Goal: Task Accomplishment & Management: Use online tool/utility

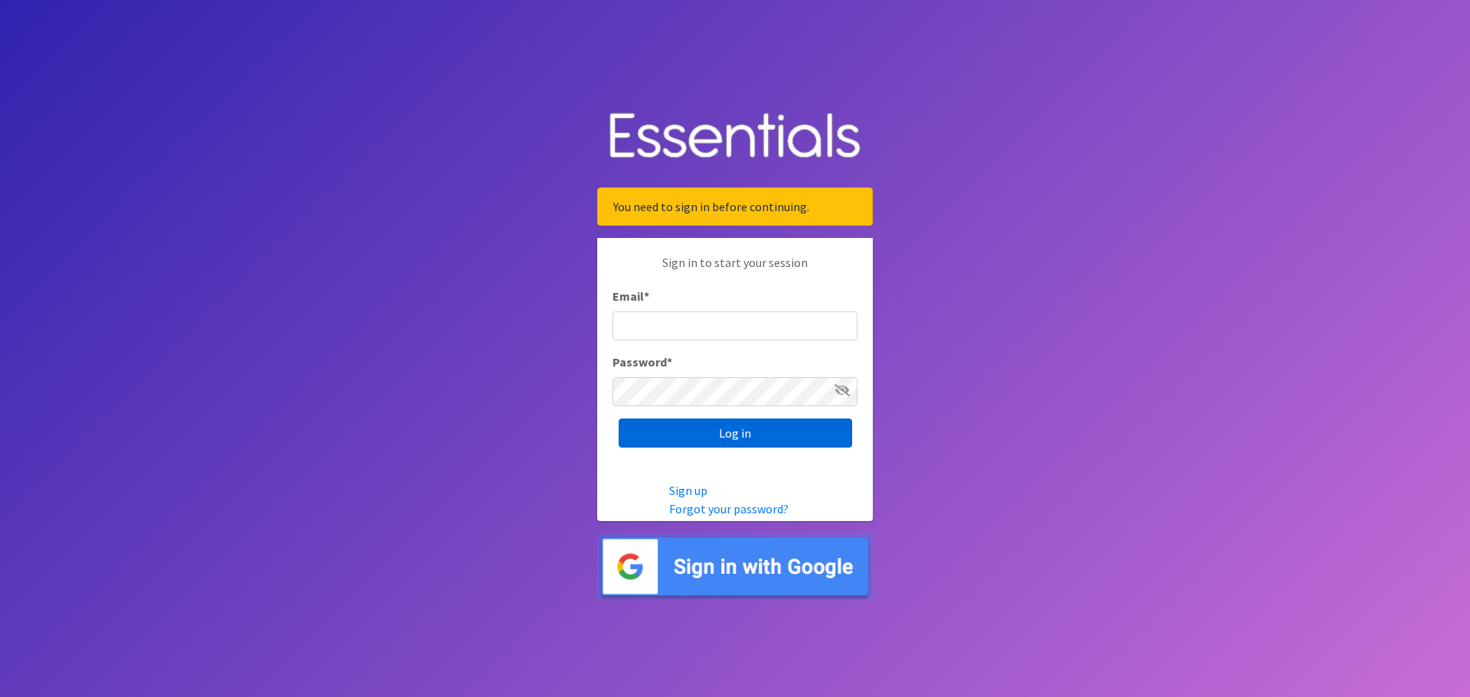
type input "dustin@lincolnhygienenetwork.org"
click at [734, 429] on input "Log in" at bounding box center [736, 433] width 234 height 29
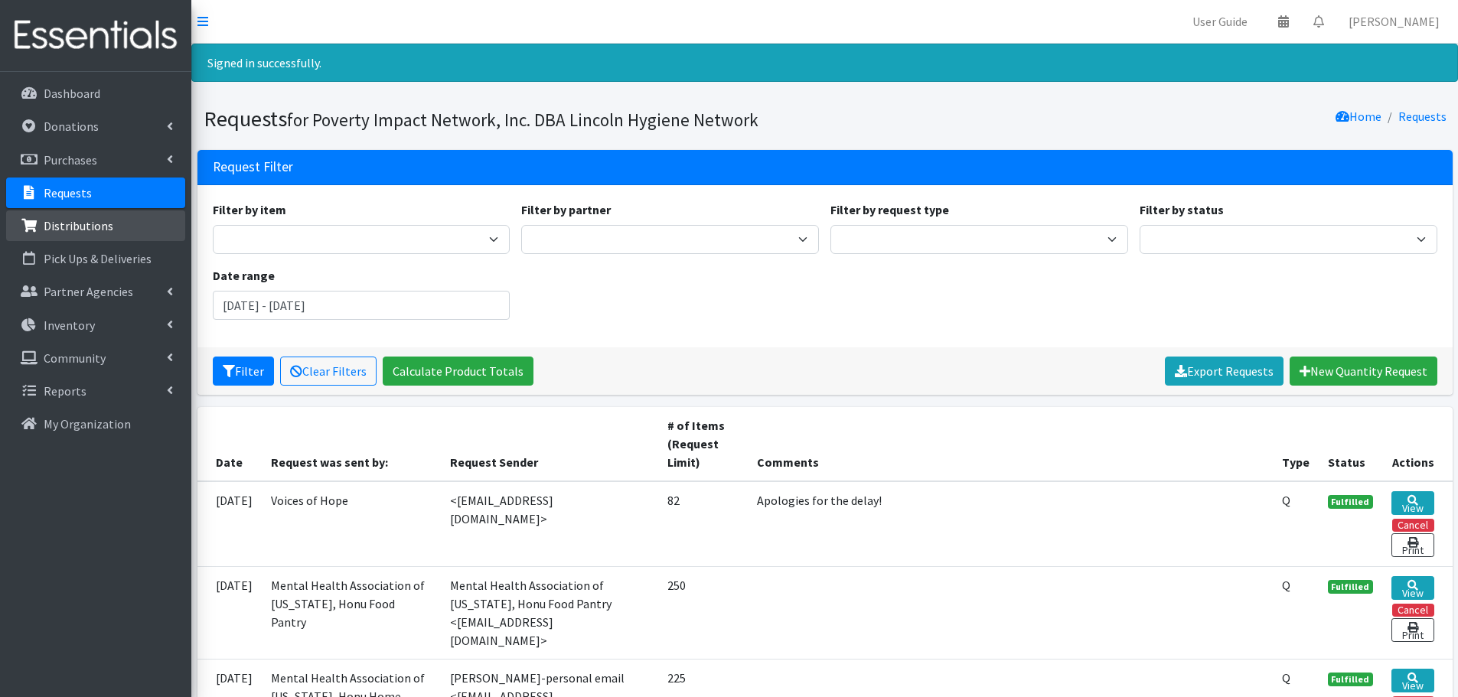
click at [34, 224] on icon at bounding box center [29, 226] width 20 height 14
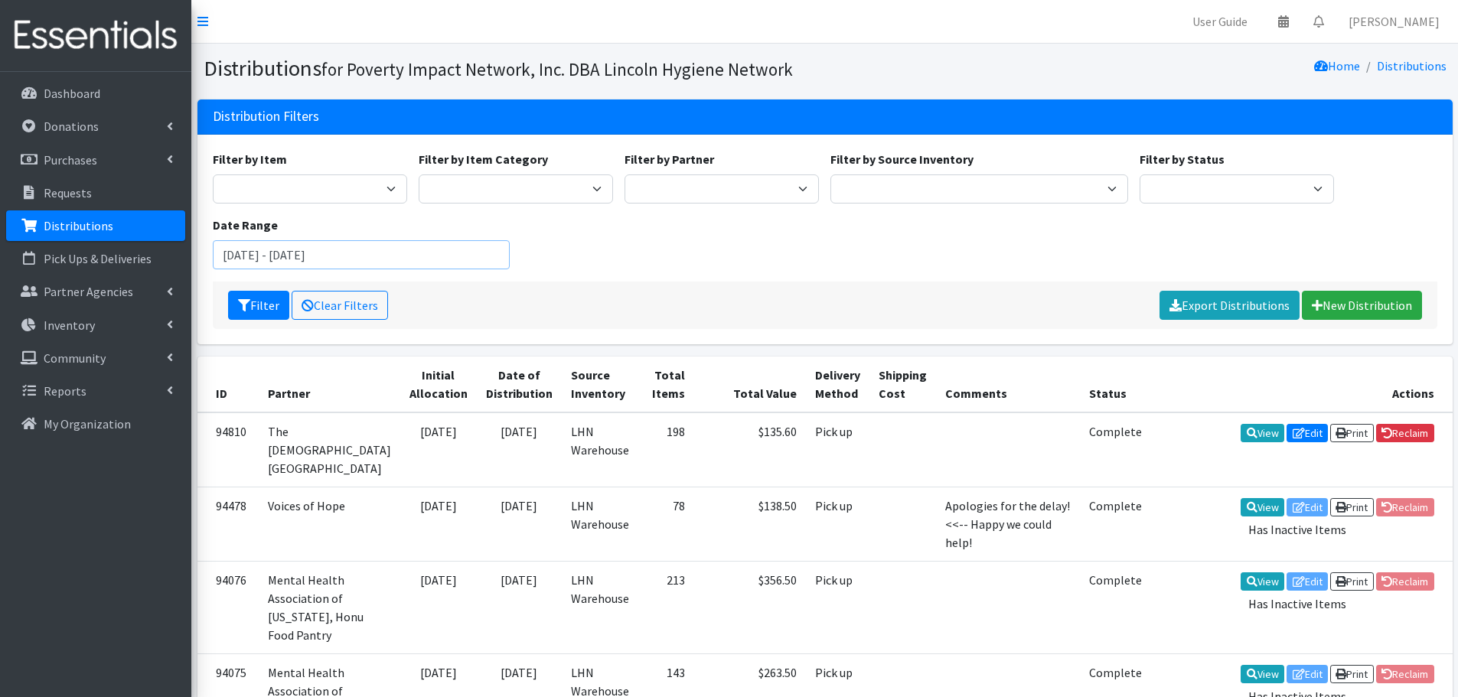
click at [268, 258] on input "June 14, 2025 - September 14, 2025" at bounding box center [362, 254] width 298 height 29
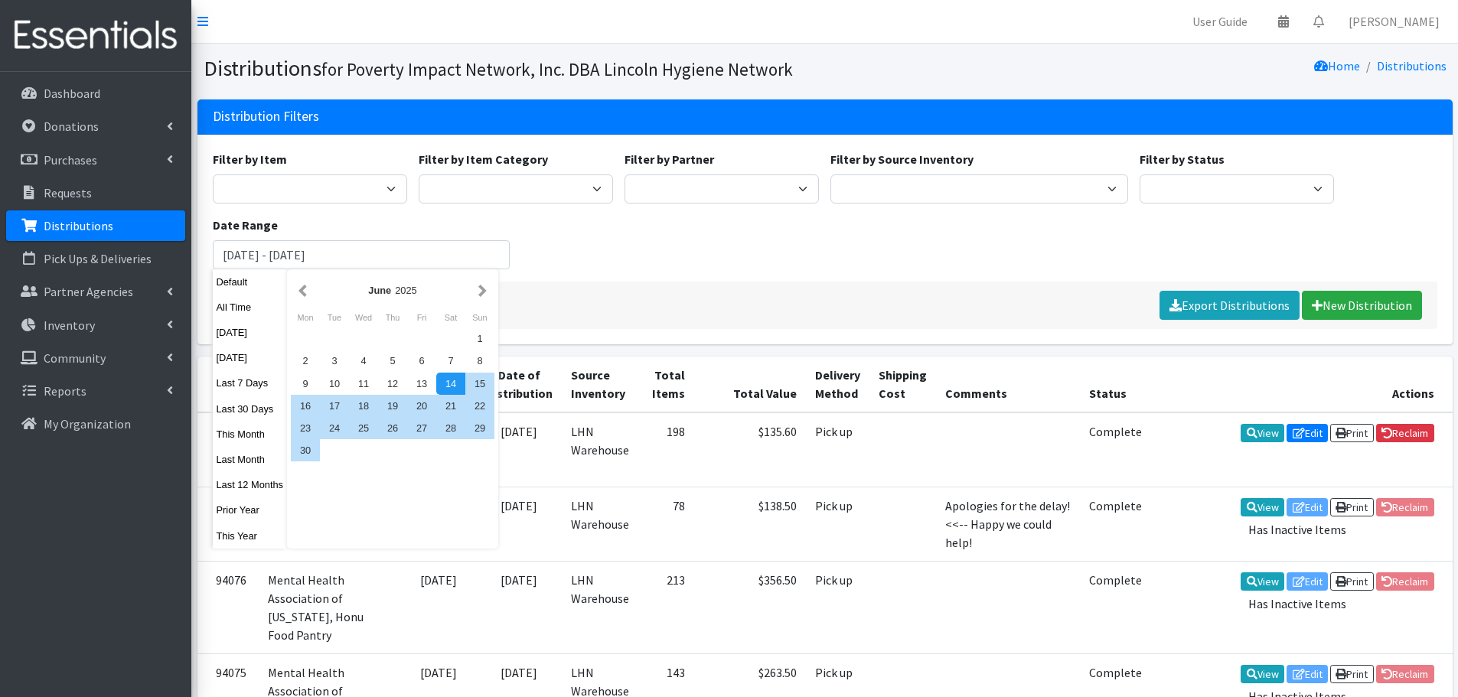
click at [477, 301] on div "June 2025" at bounding box center [393, 290] width 204 height 34
click at [484, 292] on button "button" at bounding box center [483, 290] width 16 height 19
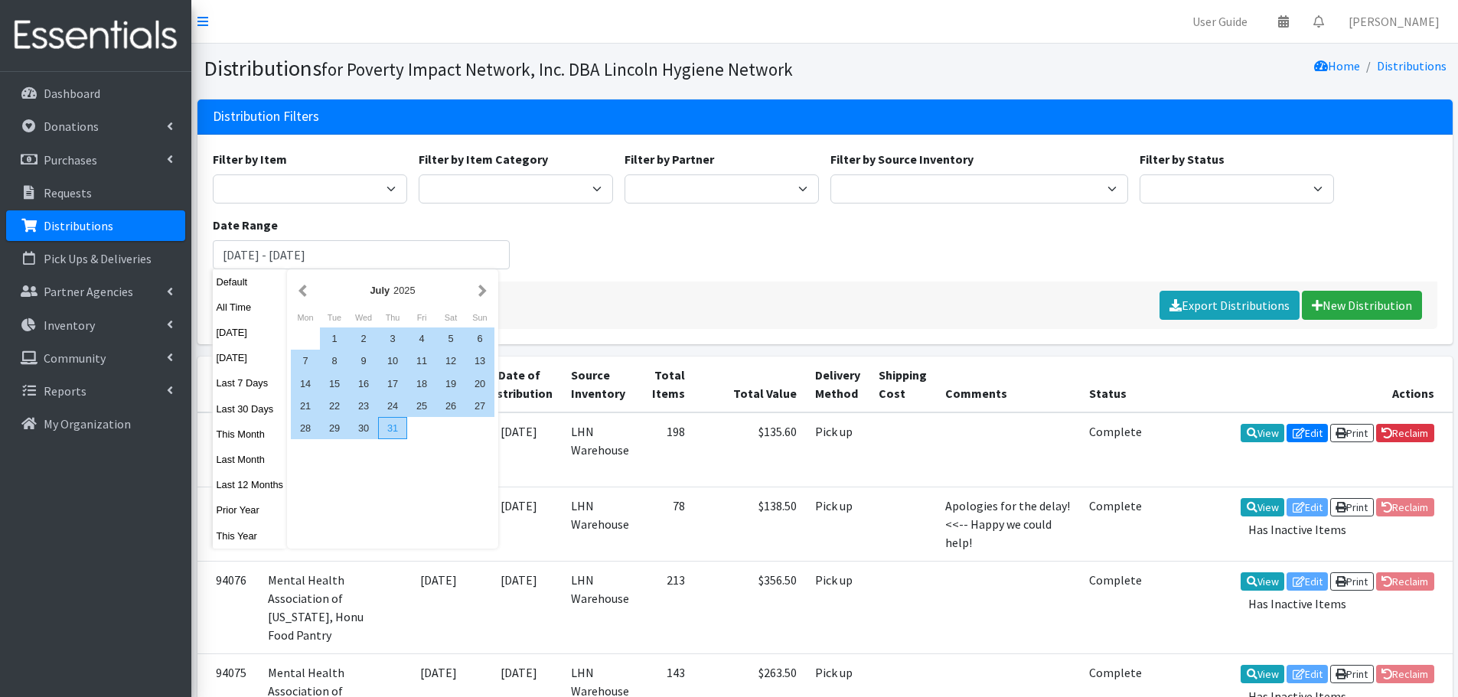
click at [386, 429] on div "31" at bounding box center [392, 428] width 29 height 22
drag, startPoint x: 386, startPoint y: 429, endPoint x: 332, endPoint y: 338, distance: 106.4
click at [332, 338] on div "1 2 3 4 5 6 7 8 9 10 11 12 13 14 15 16 17 18 19 20 21 22 23 24 25 26 27 28 29 3…" at bounding box center [393, 384] width 204 height 112
click at [357, 250] on input "June 14, 2025 - September 14, 2025" at bounding box center [362, 254] width 298 height 29
click at [264, 262] on input "June 14, 2025 - September 14, 2025" at bounding box center [362, 254] width 298 height 29
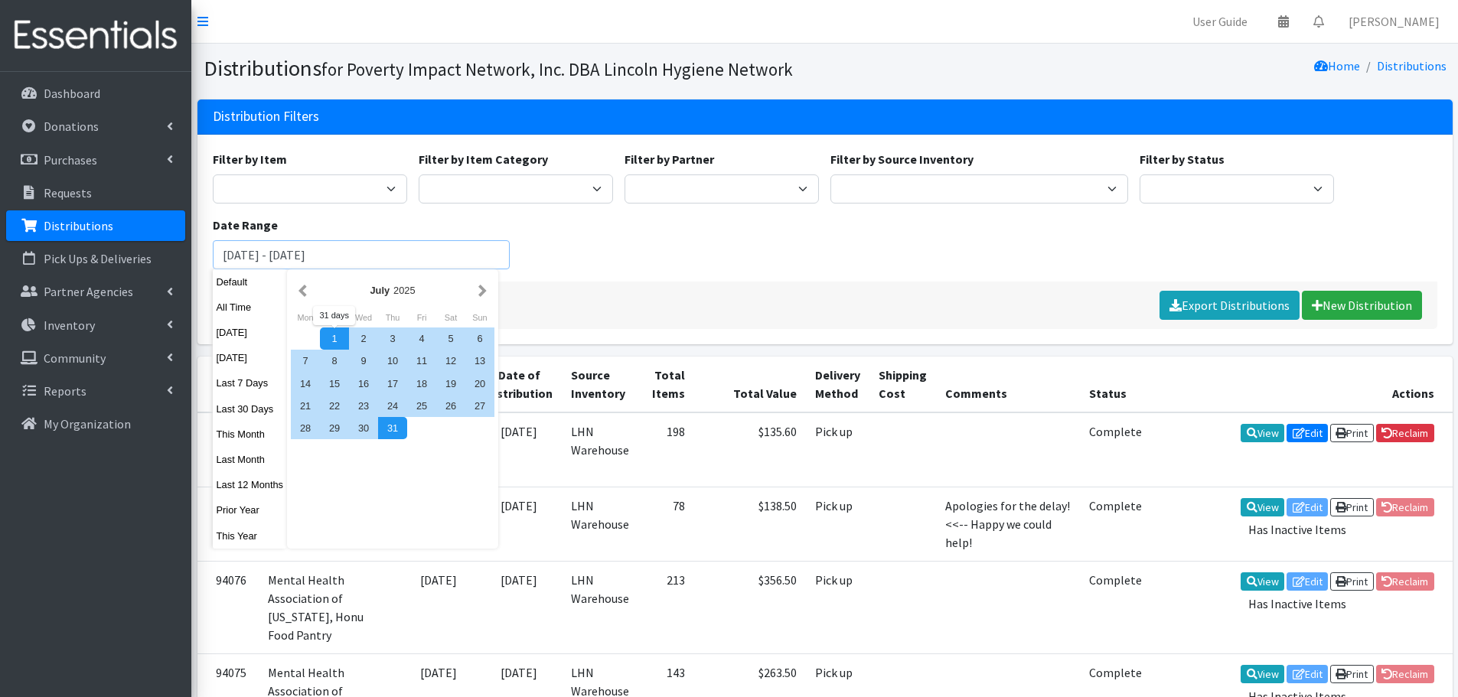
drag, startPoint x: 261, startPoint y: 258, endPoint x: 235, endPoint y: 256, distance: 26.1
click at [235, 256] on input "June 14, 2025 - September 14, 2025" at bounding box center [362, 254] width 298 height 29
click at [364, 256] on input "July 1, 2025 - September 14, 2025" at bounding box center [362, 254] width 298 height 29
drag, startPoint x: 361, startPoint y: 259, endPoint x: 292, endPoint y: 258, distance: 68.1
click at [292, 258] on input "July 1, 2025 - September 14, 2025" at bounding box center [362, 254] width 298 height 29
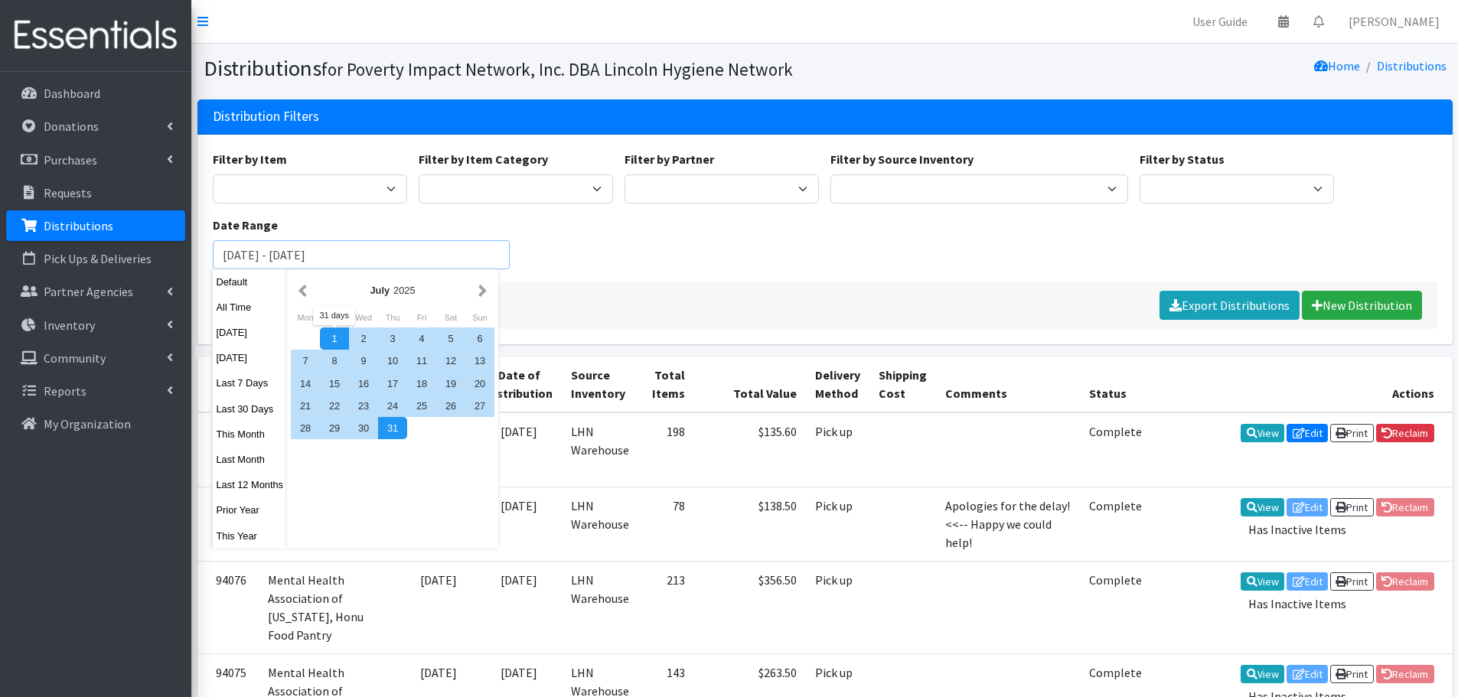
type input "July 1, 2025 - July 31, 2025"
click at [655, 282] on div "Filter Clear Filters Export Distributions New Distribution" at bounding box center [825, 305] width 1225 height 47
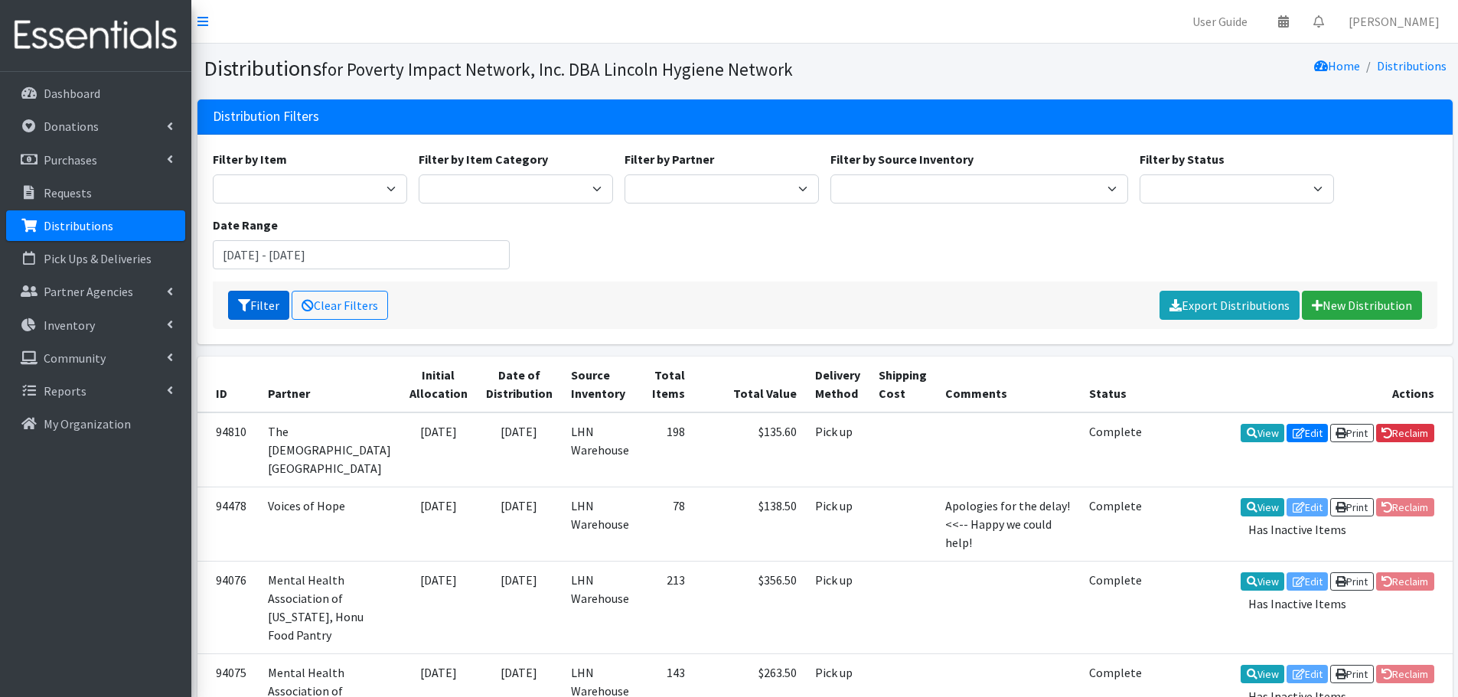
click at [256, 307] on button "Filter" at bounding box center [258, 305] width 61 height 29
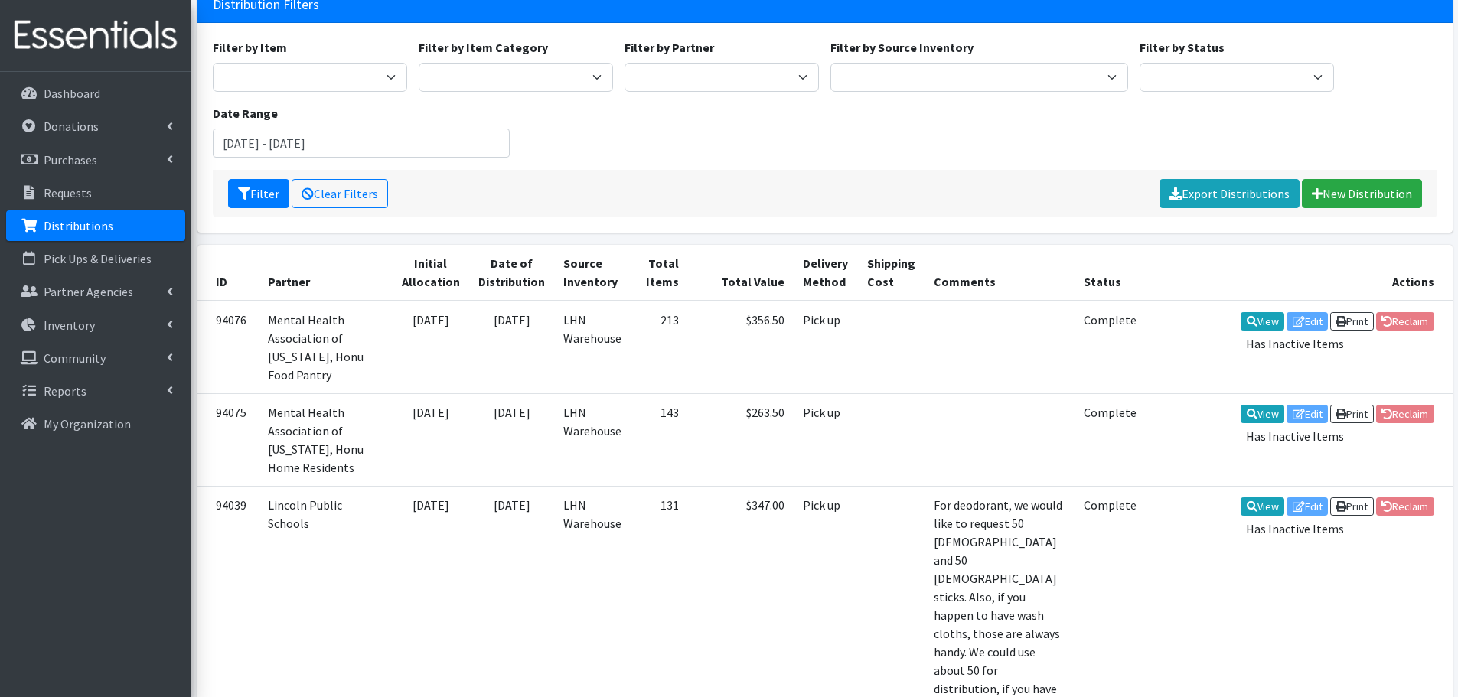
scroll to position [96, 0]
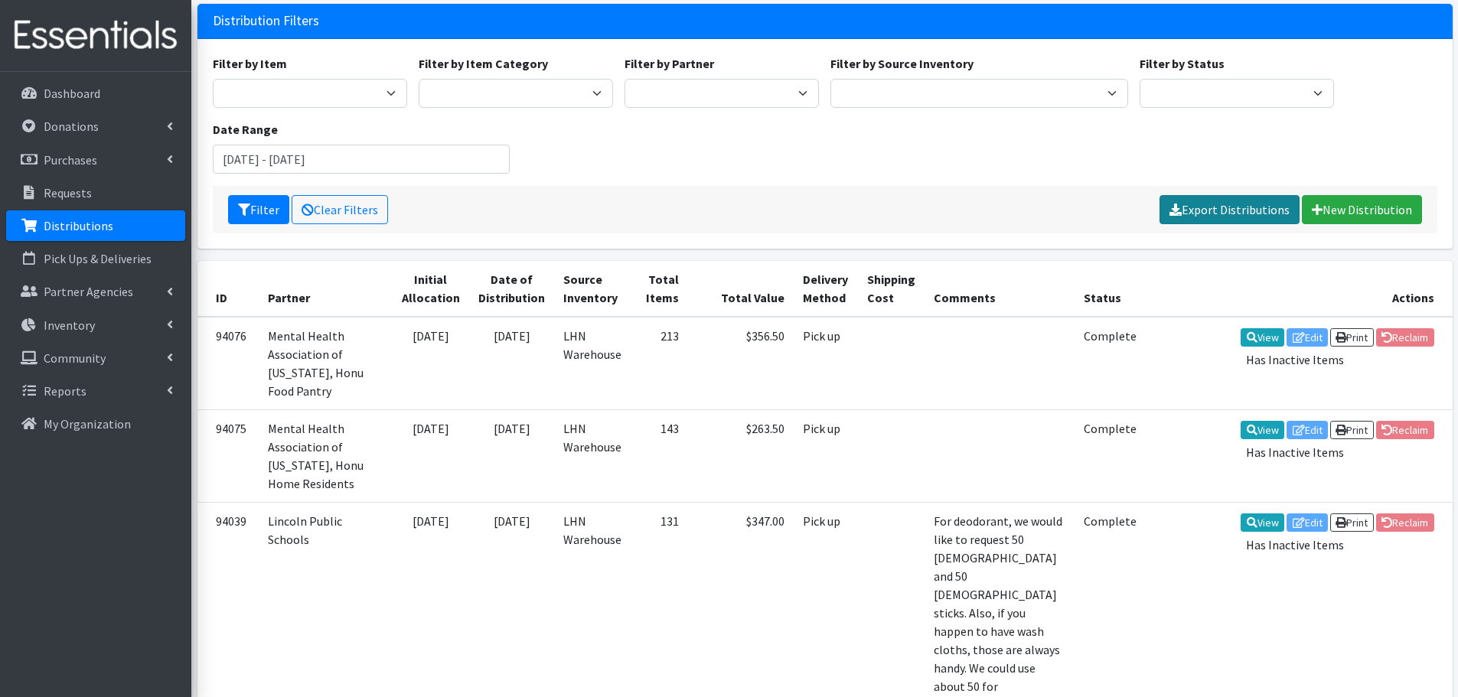
click at [1221, 211] on link "Export Distributions" at bounding box center [1230, 209] width 140 height 29
drag, startPoint x: 243, startPoint y: 162, endPoint x: 228, endPoint y: 163, distance: 14.6
click at [228, 163] on input "July 1, 2025 - July 31, 2025" at bounding box center [362, 159] width 298 height 29
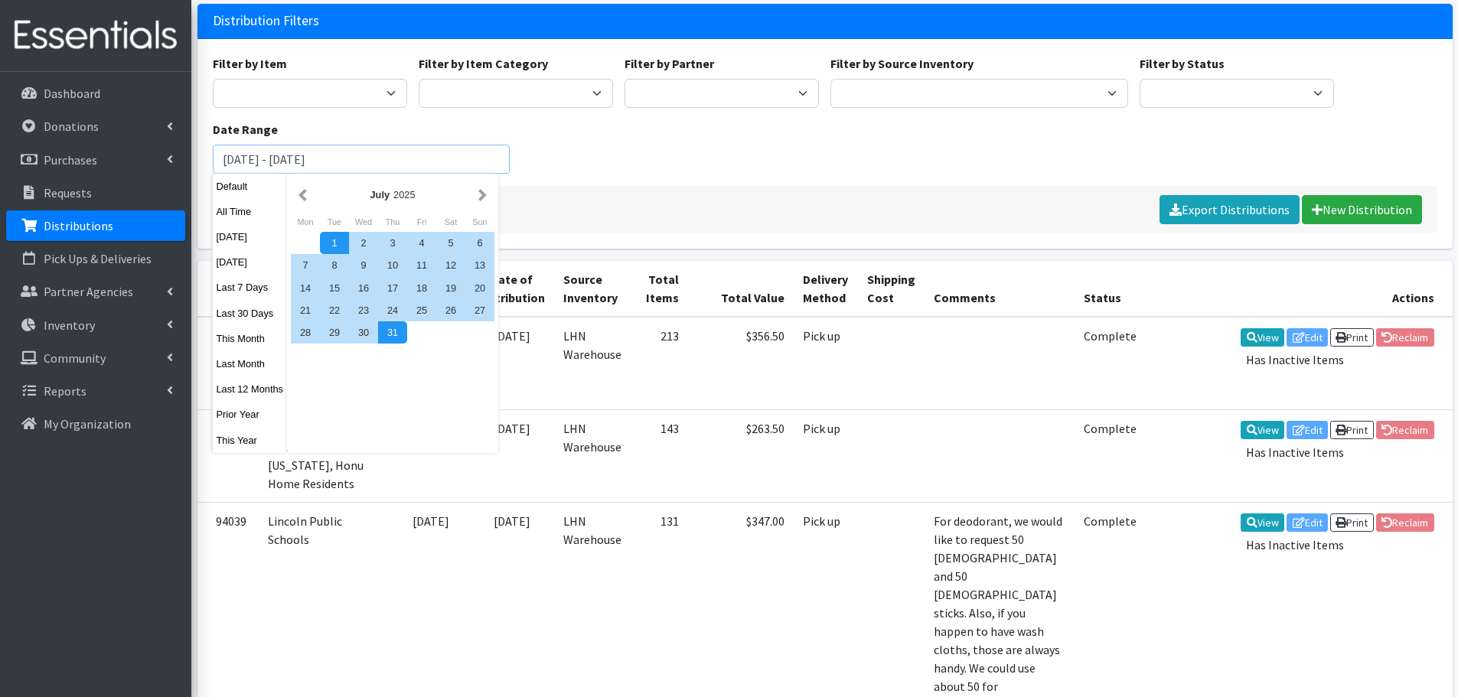
drag, startPoint x: 330, startPoint y: 159, endPoint x: 305, endPoint y: 165, distance: 26.0
click at [305, 165] on input "June 1, 2025 - July 31, 2025" at bounding box center [362, 159] width 298 height 29
type input "[DATE] - [DATE]"
click at [228, 195] on button "Filter" at bounding box center [258, 209] width 61 height 29
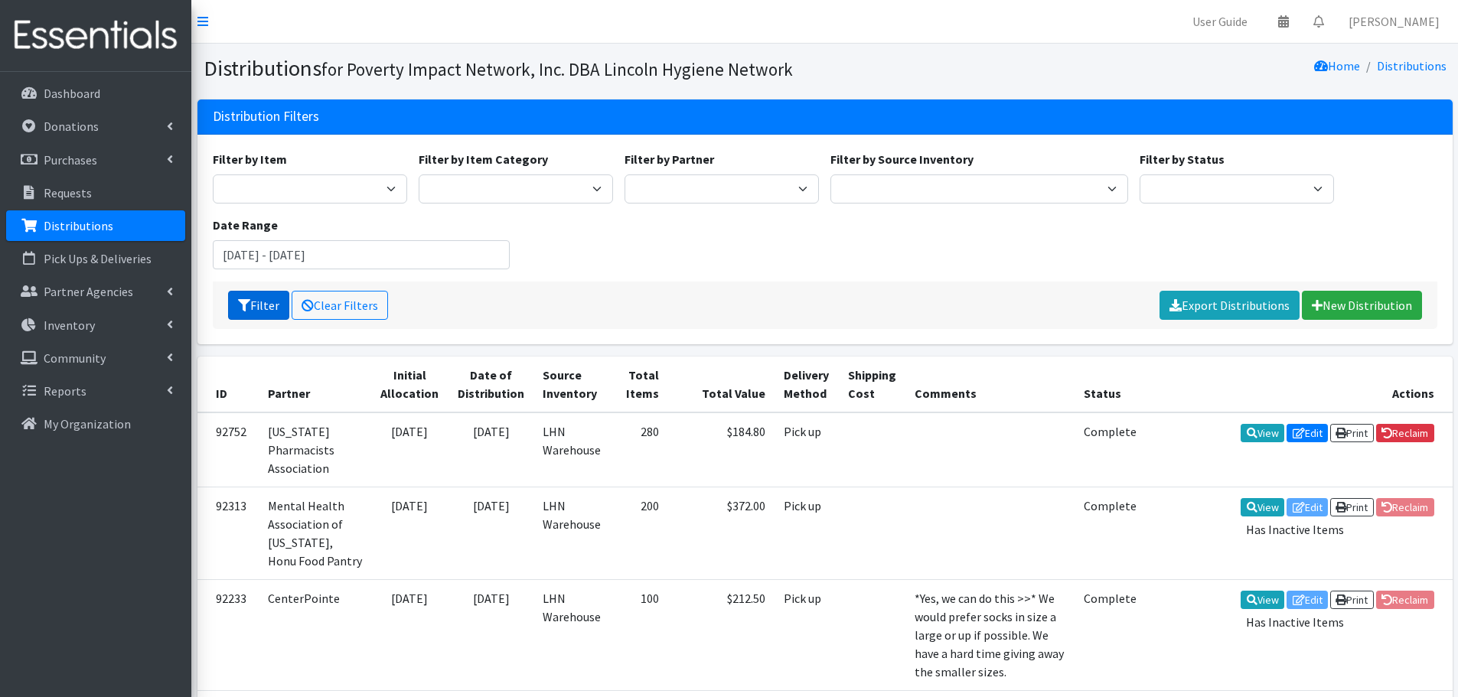
click at [260, 307] on button "Filter" at bounding box center [258, 305] width 61 height 29
click at [1204, 304] on link "Export Distributions" at bounding box center [1230, 305] width 140 height 29
